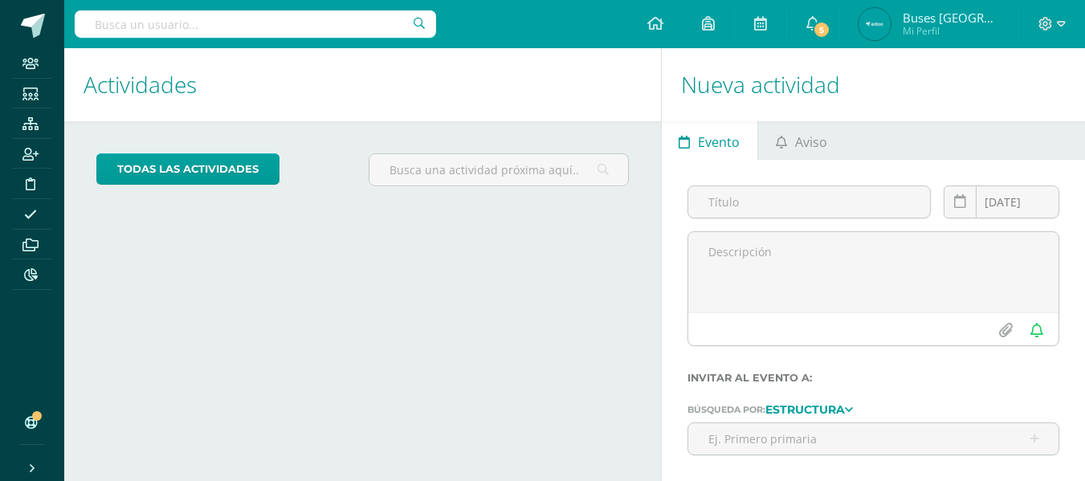
click at [325, 27] on input "text" at bounding box center [256, 23] width 362 height 27
click at [321, 24] on input "text" at bounding box center [256, 23] width 362 height 27
type input "ANGHELLA LANUZA"
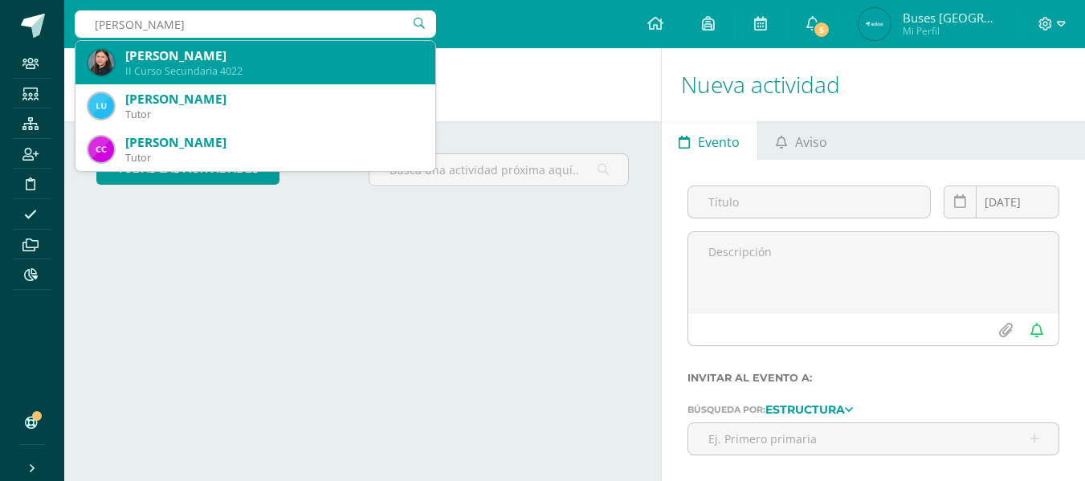
click at [143, 53] on div "Anghella Lanuza Zelaya" at bounding box center [273, 55] width 297 height 17
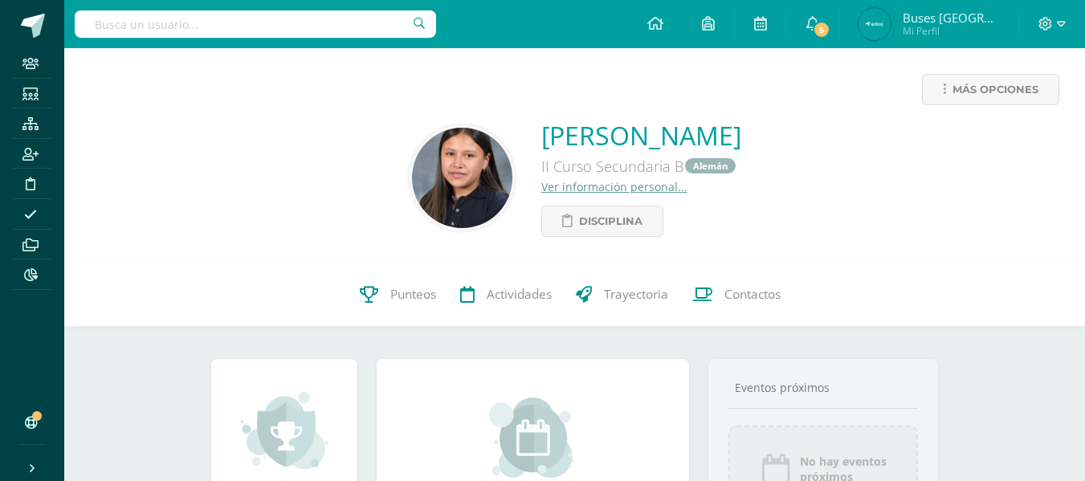
click at [130, 27] on input "text" at bounding box center [256, 23] width 362 height 27
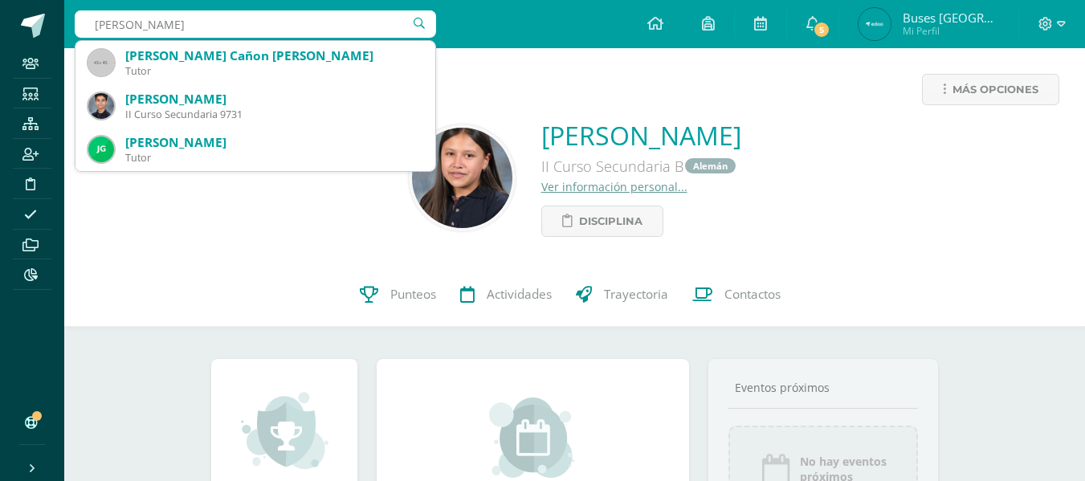
type input "JULIAN GARCIA"
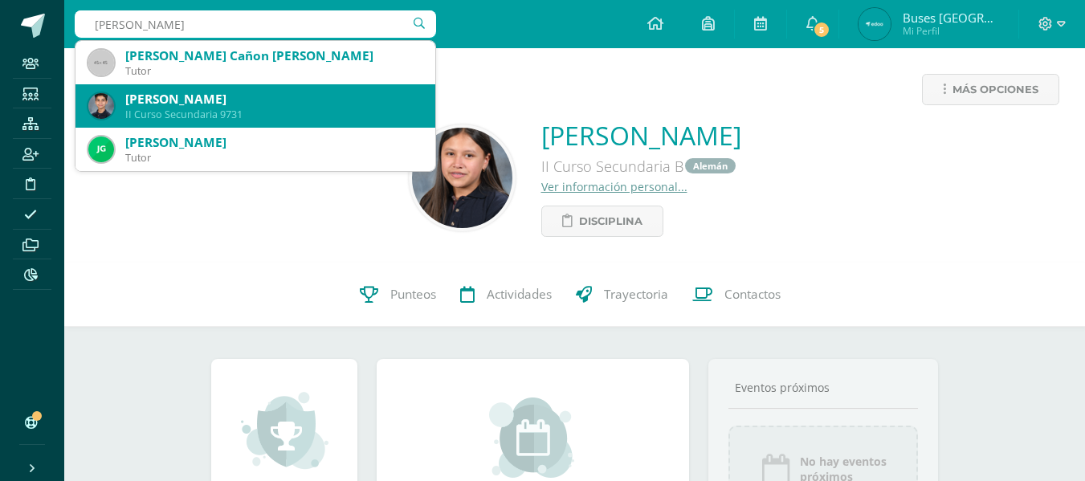
click at [192, 92] on div "Julian García Rios" at bounding box center [273, 99] width 297 height 17
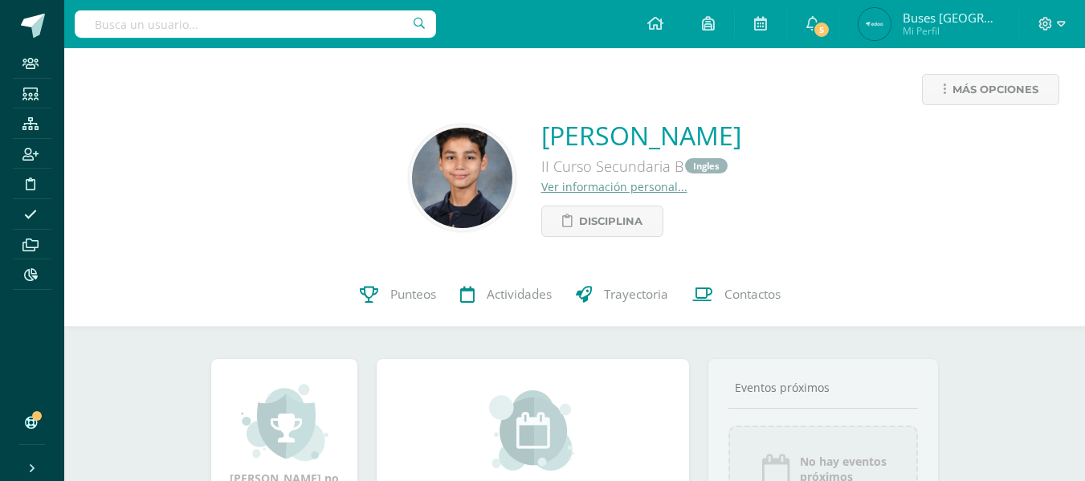
click at [147, 19] on input "text" at bounding box center [256, 23] width 362 height 27
type input "MATEO MENA"
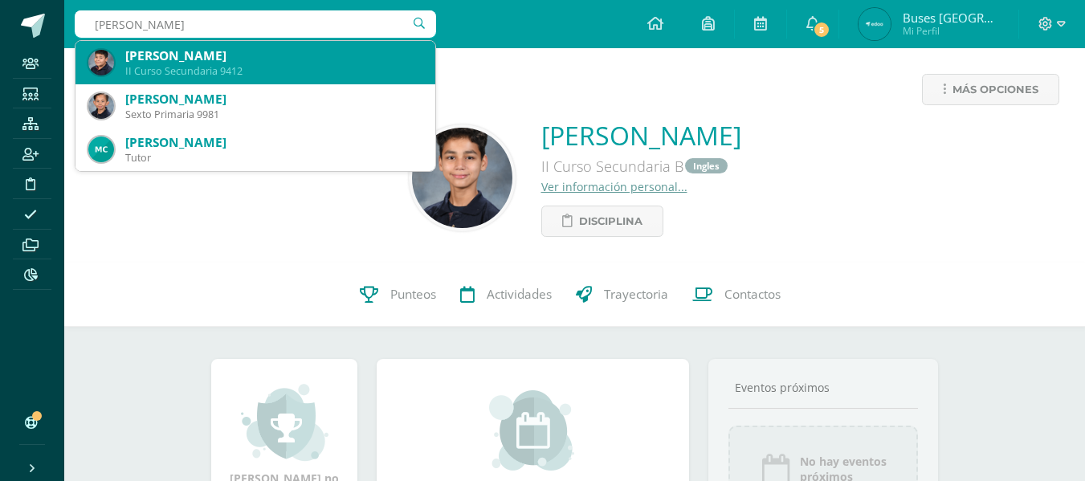
click at [160, 52] on div "Diego Mateo Mena Zepeda" at bounding box center [273, 55] width 297 height 17
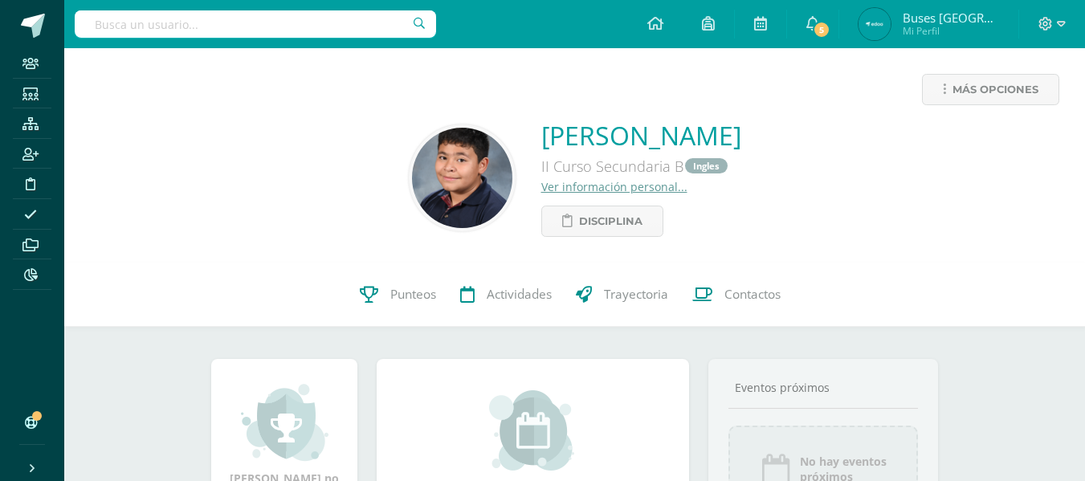
click at [133, 14] on input "text" at bounding box center [256, 23] width 362 height 27
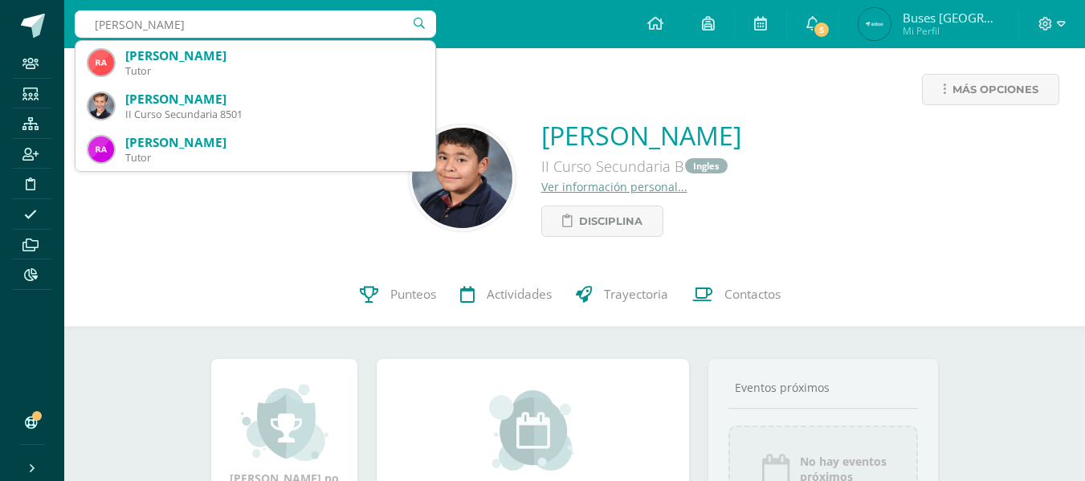
type input "RAFAEL ALVARA"
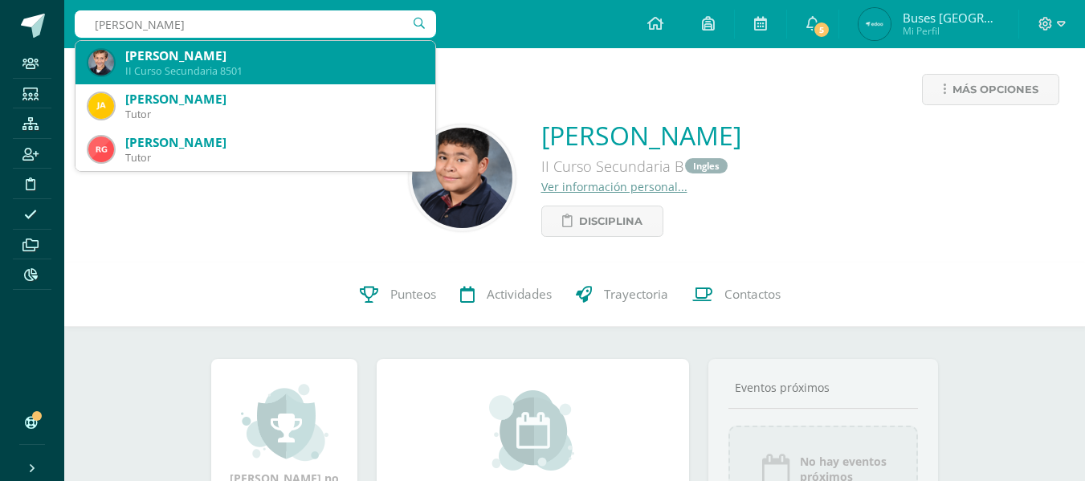
click at [129, 63] on div "[PERSON_NAME]" at bounding box center [273, 55] width 297 height 17
